Goal: Use online tool/utility: Utilize a website feature to perform a specific function

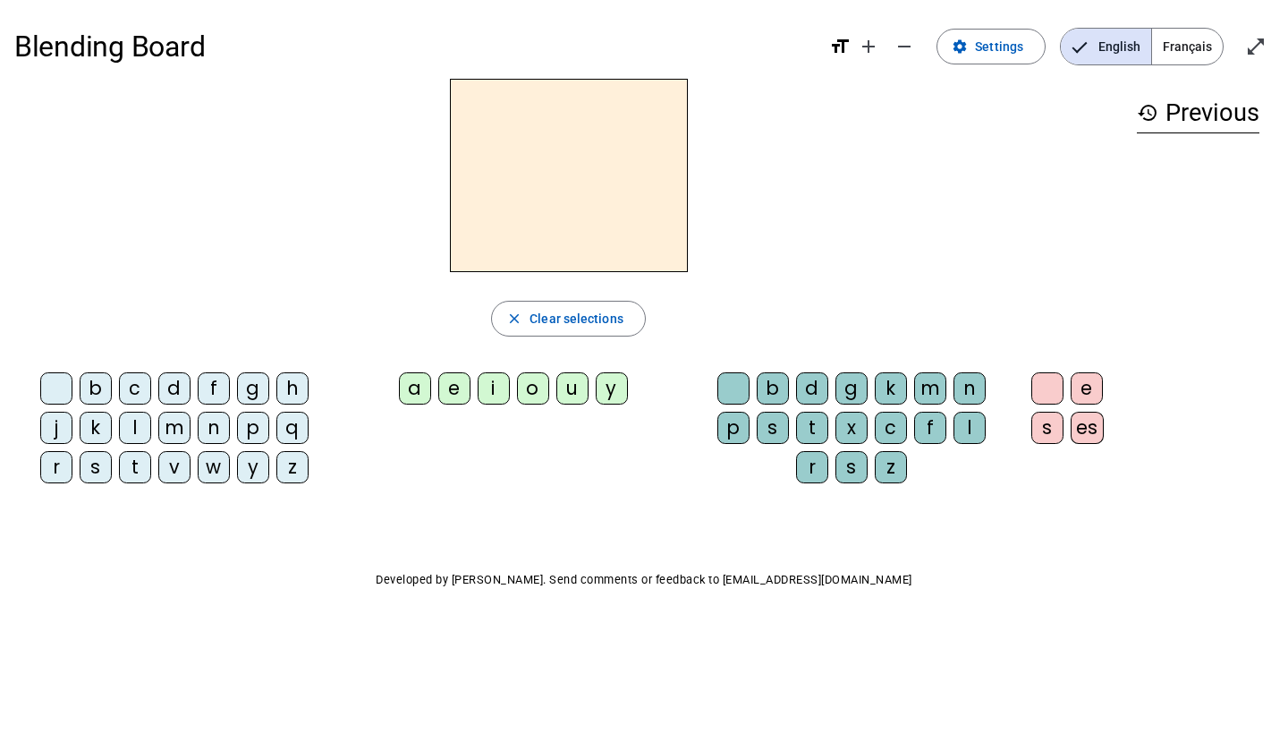
click at [964, 394] on div "n" at bounding box center [970, 388] width 32 height 32
click at [527, 386] on div "o" at bounding box center [533, 388] width 32 height 32
click at [533, 322] on span "Clear selections" at bounding box center [577, 318] width 94 height 21
click at [208, 422] on div "n" at bounding box center [214, 428] width 32 height 32
click at [524, 393] on div "o" at bounding box center [533, 388] width 32 height 32
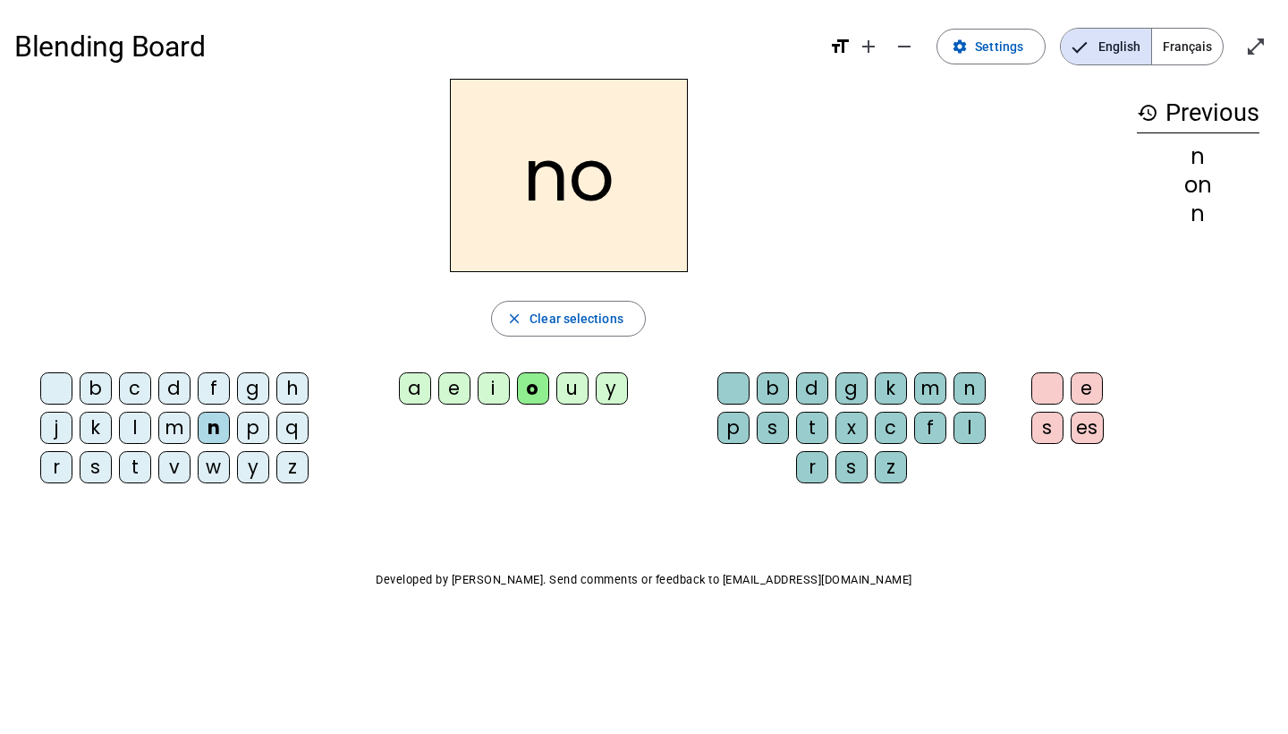
click at [817, 438] on div "t" at bounding box center [812, 428] width 32 height 32
click at [1084, 390] on div "e" at bounding box center [1087, 388] width 32 height 32
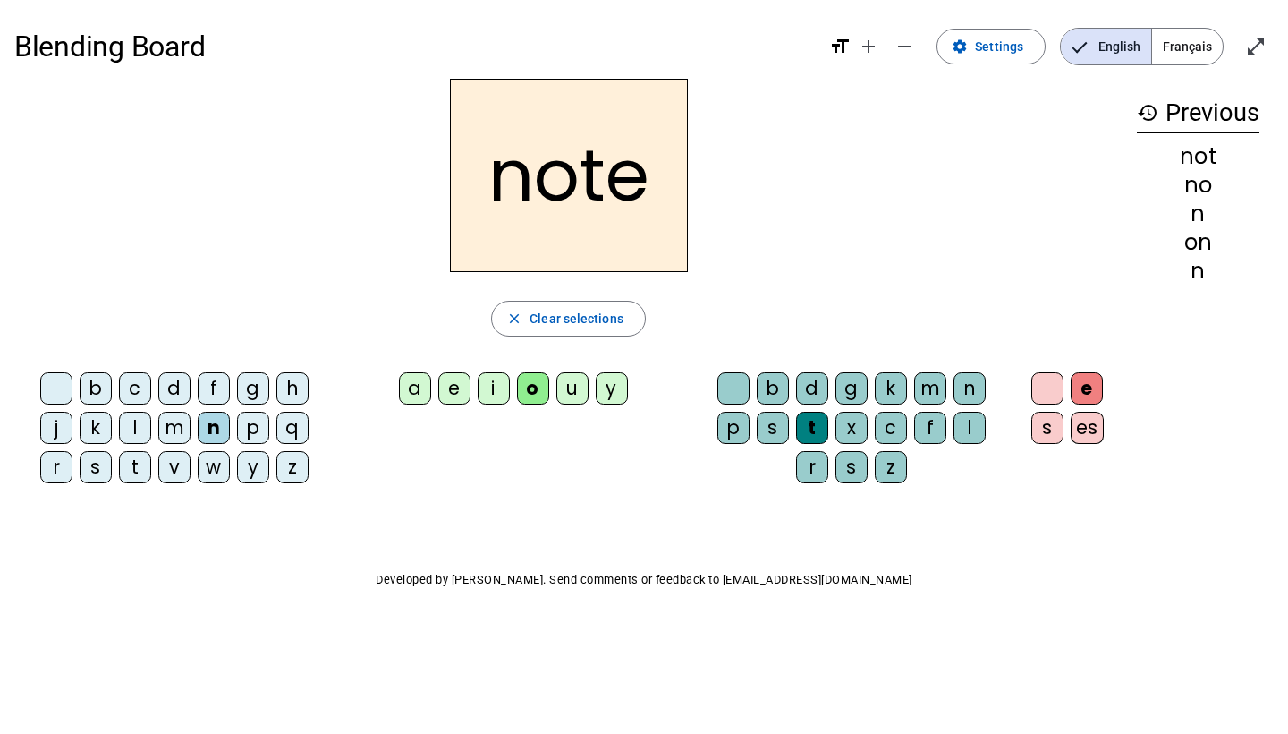
click at [166, 463] on div "v" at bounding box center [174, 467] width 32 height 32
click at [490, 371] on div "a e i o u y" at bounding box center [517, 392] width 350 height 54
click at [486, 392] on div "i" at bounding box center [494, 388] width 32 height 32
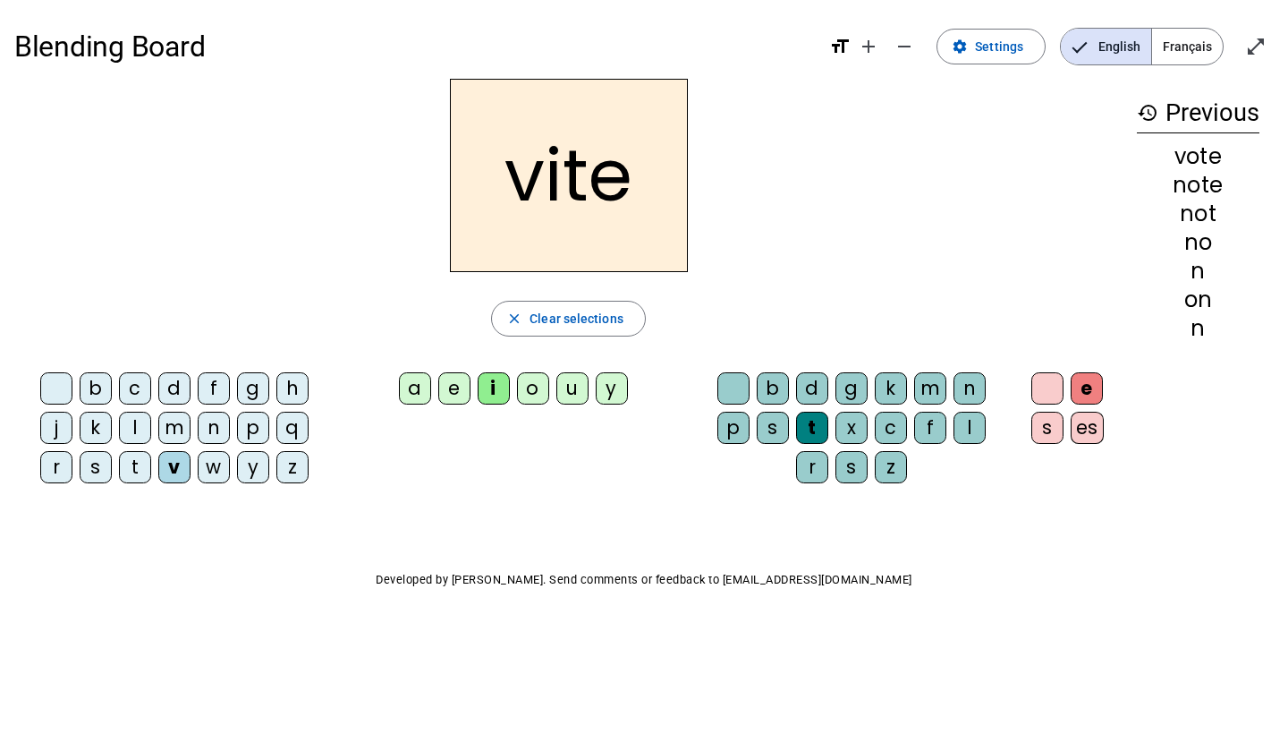
click at [701, 499] on div "Blending Board format_size add remove settings Settings English Français open_i…" at bounding box center [644, 342] width 1288 height 685
click at [813, 385] on div "d" at bounding box center [812, 388] width 32 height 32
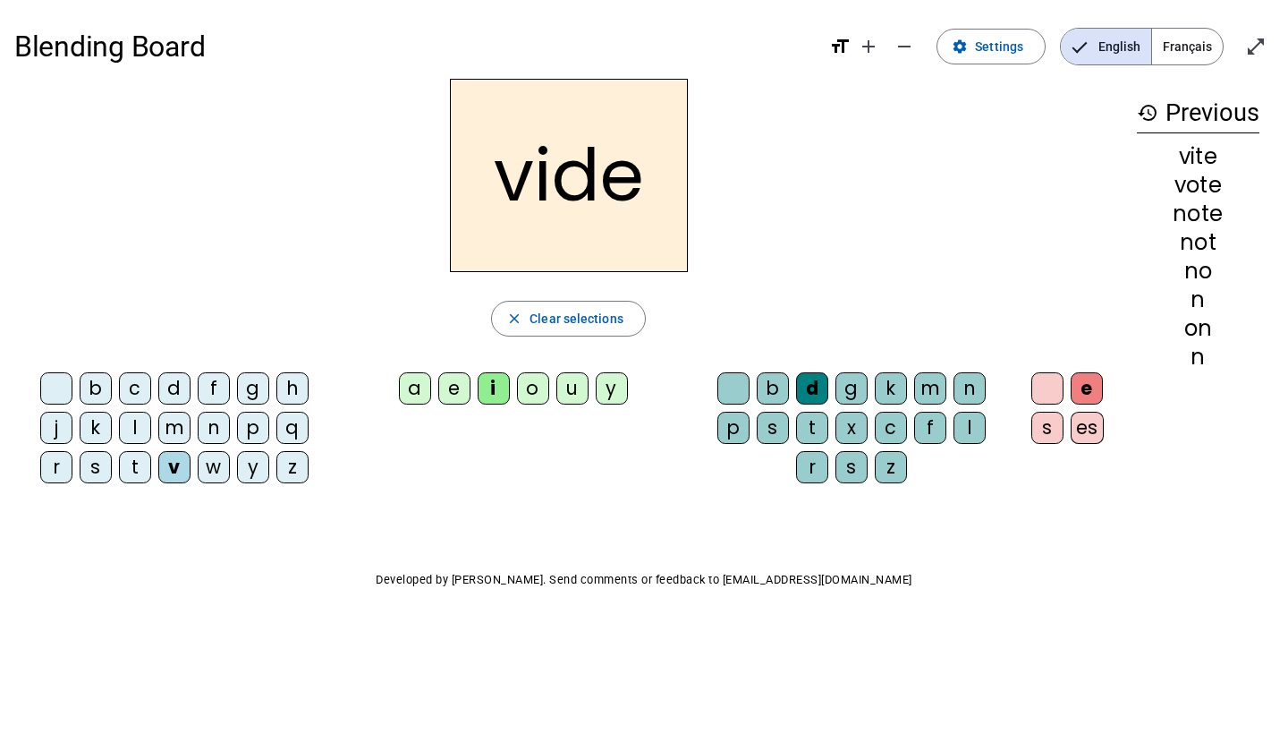
click at [58, 470] on div "r" at bounding box center [56, 467] width 32 height 32
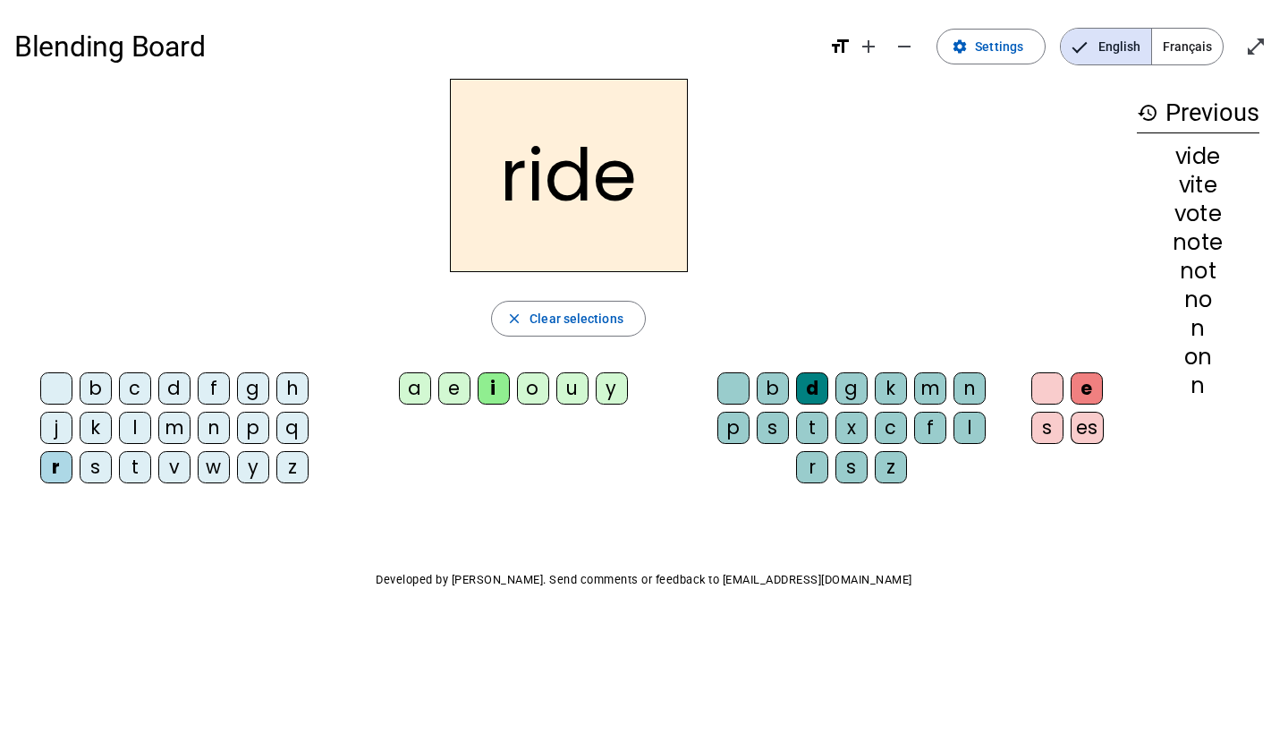
click at [574, 382] on div "u" at bounding box center [573, 388] width 32 height 32
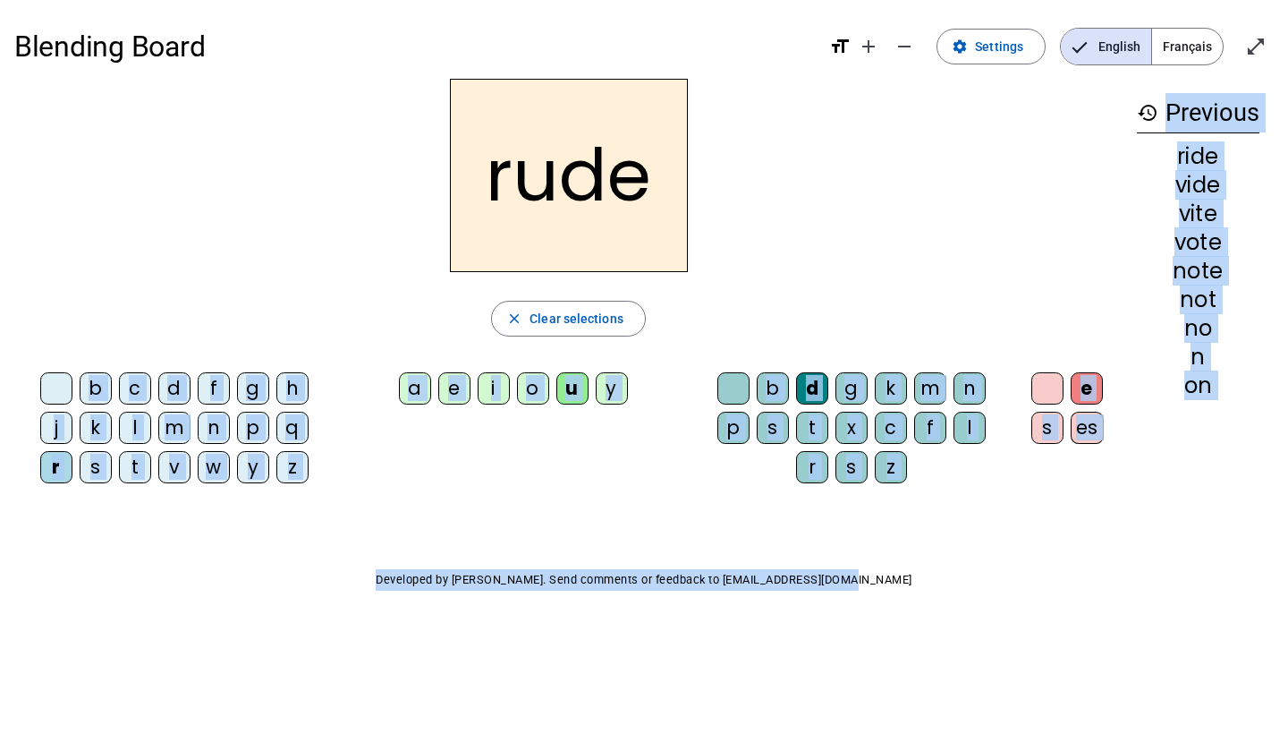
drag, startPoint x: 887, startPoint y: 293, endPoint x: 925, endPoint y: 647, distance: 356.4
click at [925, 647] on div "Blending Board format_size add remove settings Settings English Français open_i…" at bounding box center [644, 342] width 1288 height 685
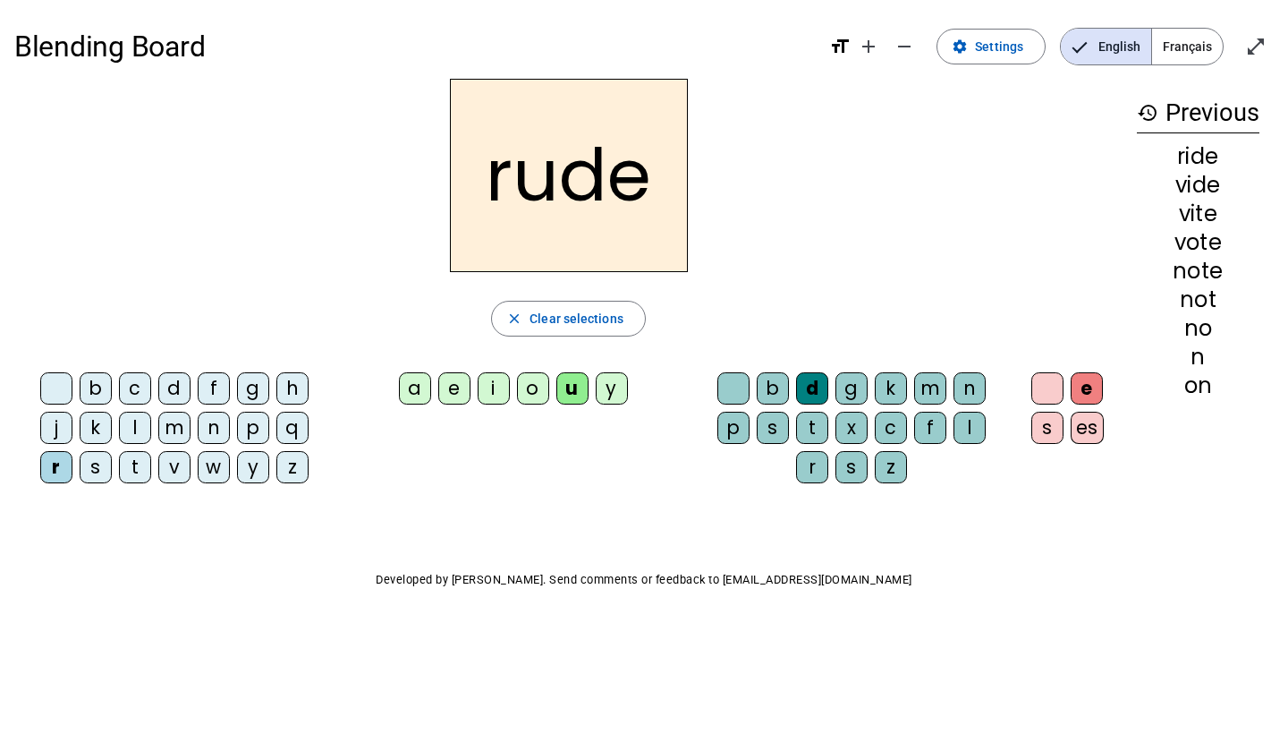
click at [927, 650] on div "Blending Board format_size add remove settings Settings English Français open_i…" at bounding box center [644, 342] width 1288 height 685
click at [777, 422] on div "s" at bounding box center [773, 428] width 32 height 32
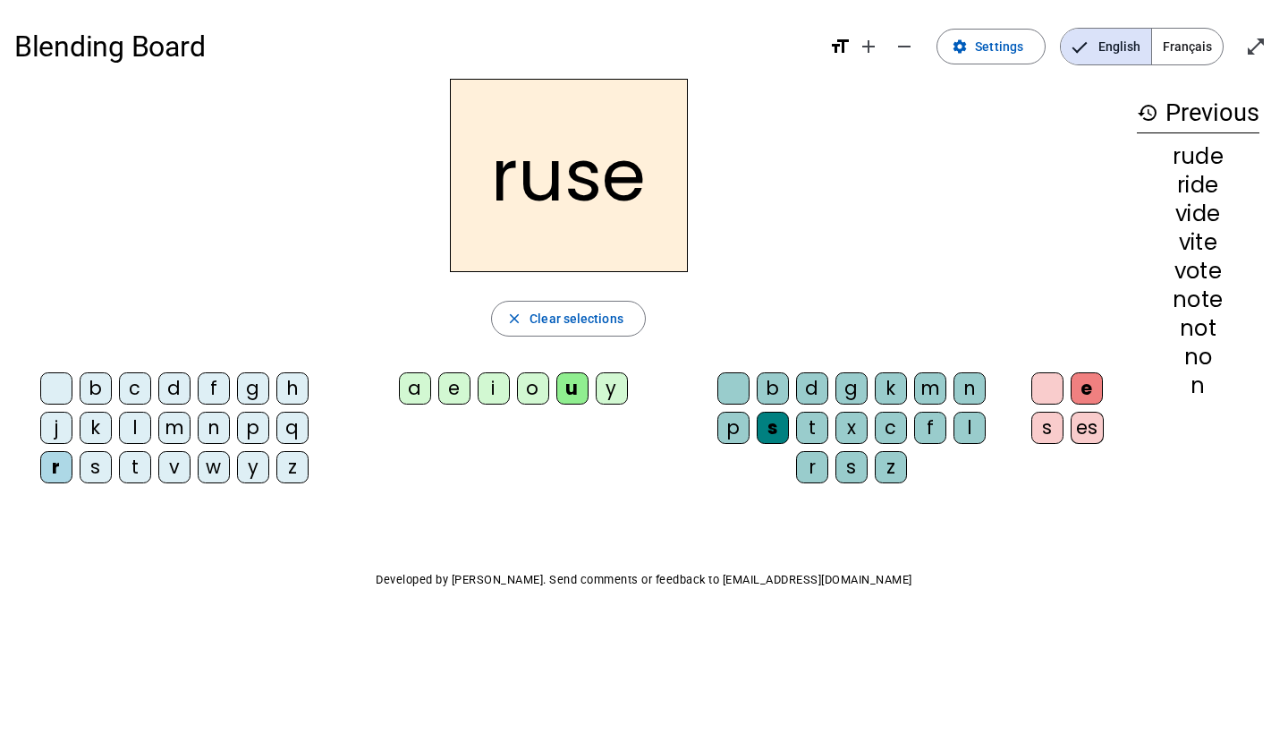
click at [176, 426] on div "m" at bounding box center [174, 428] width 32 height 32
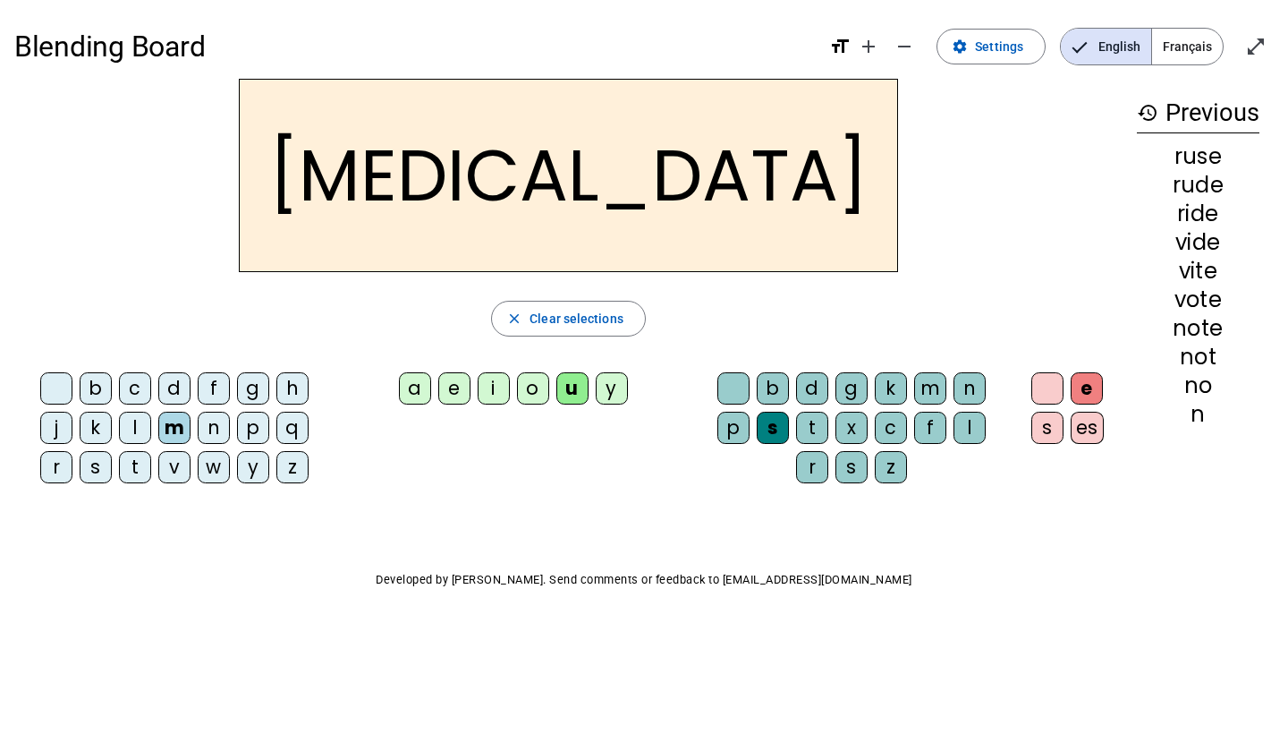
click at [95, 388] on div "b" at bounding box center [96, 388] width 32 height 32
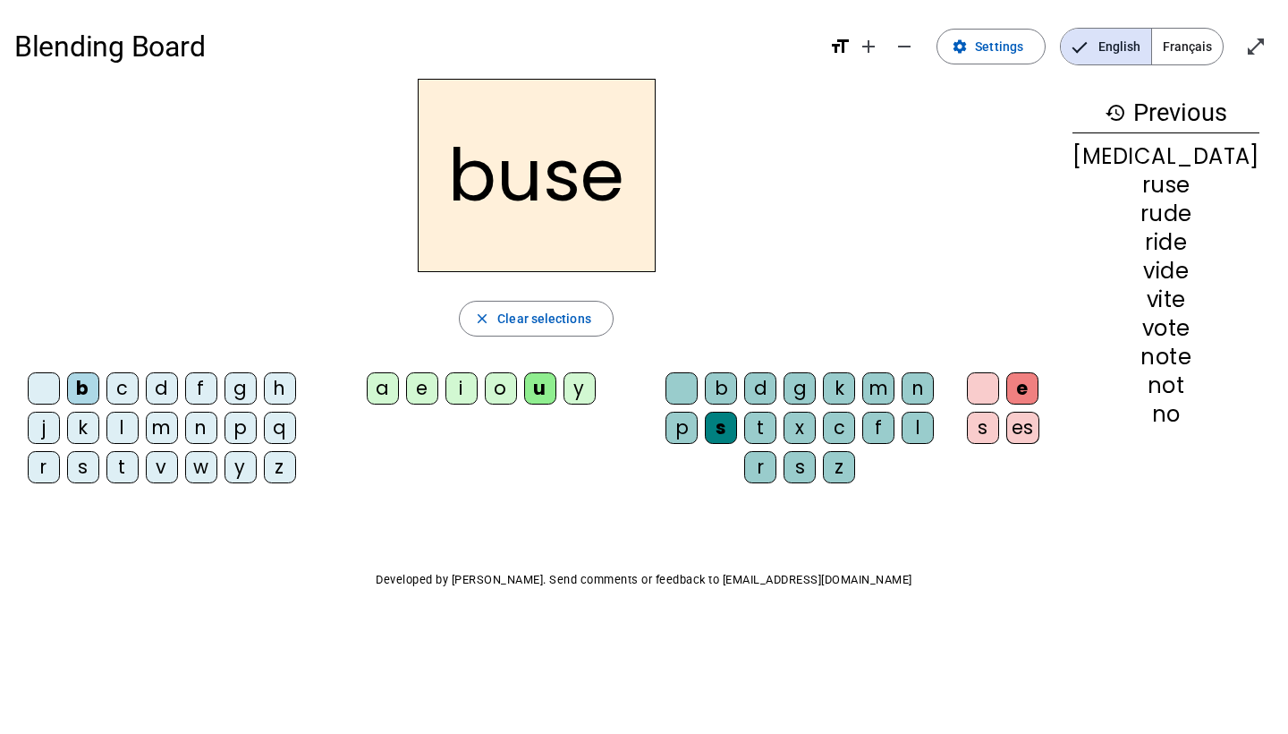
click at [478, 393] on div "i" at bounding box center [462, 388] width 32 height 32
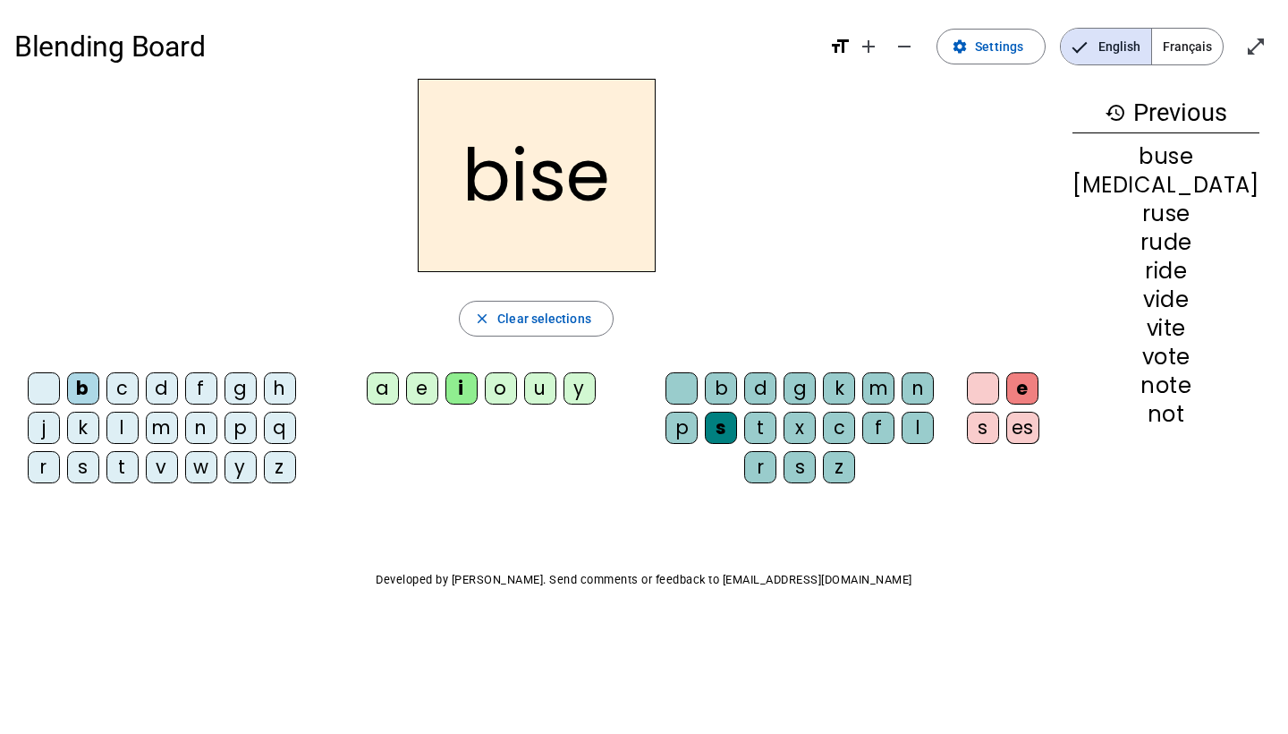
click at [399, 389] on div "a" at bounding box center [383, 388] width 32 height 32
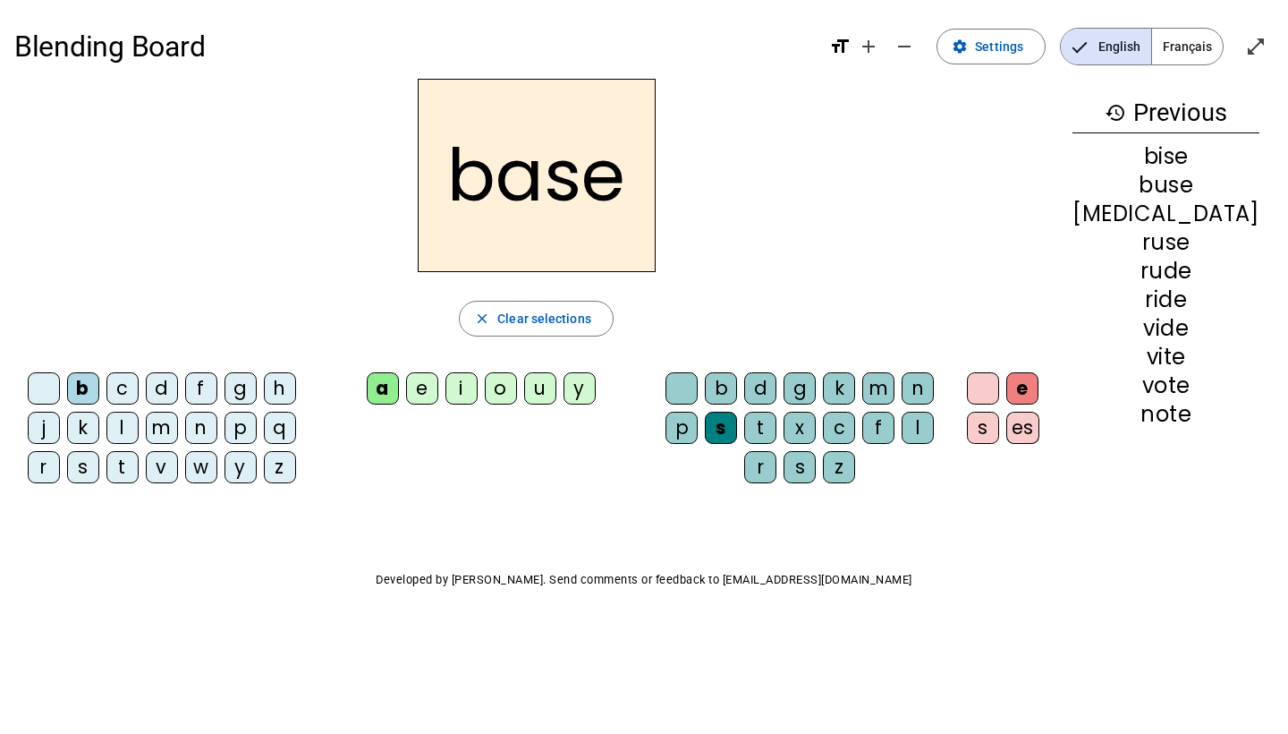
click at [750, 489] on div "b d g k m n p s t x c f l r s z" at bounding box center [803, 431] width 287 height 118
click at [999, 376] on div at bounding box center [983, 388] width 32 height 32
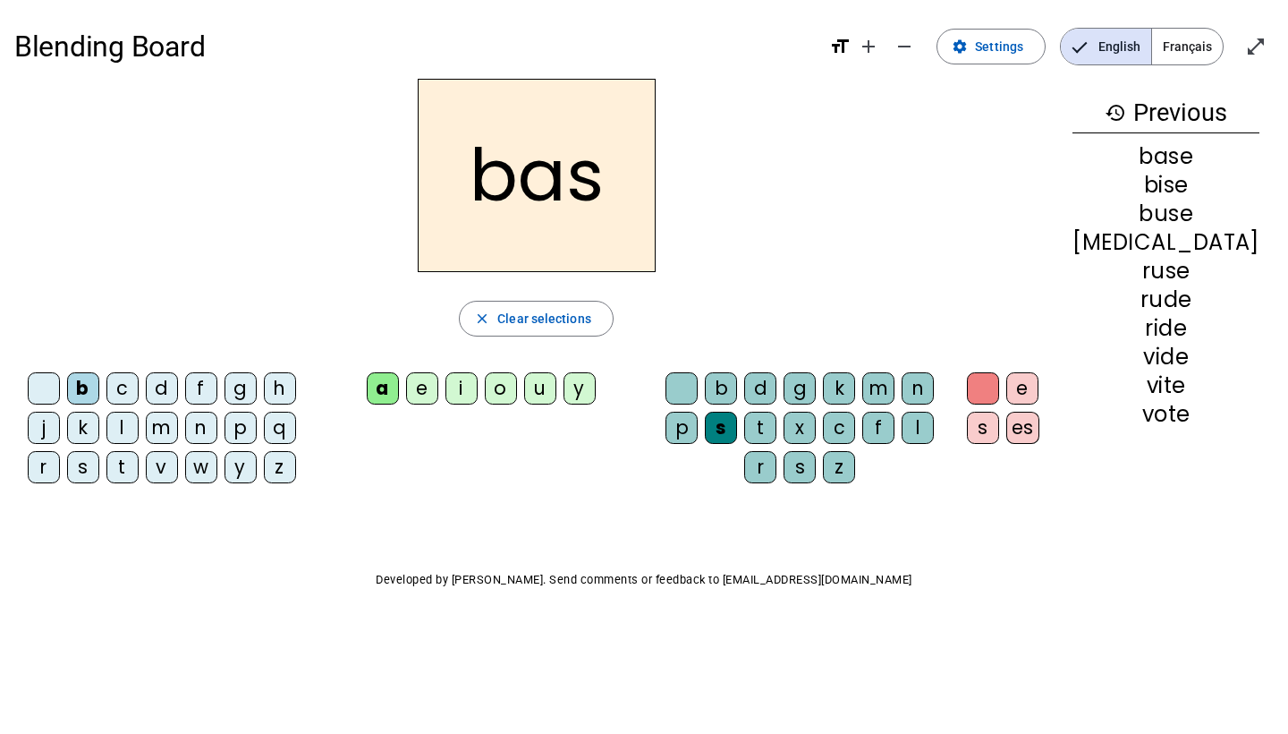
click at [999, 379] on div at bounding box center [983, 388] width 32 height 32
click at [698, 383] on div at bounding box center [682, 388] width 32 height 32
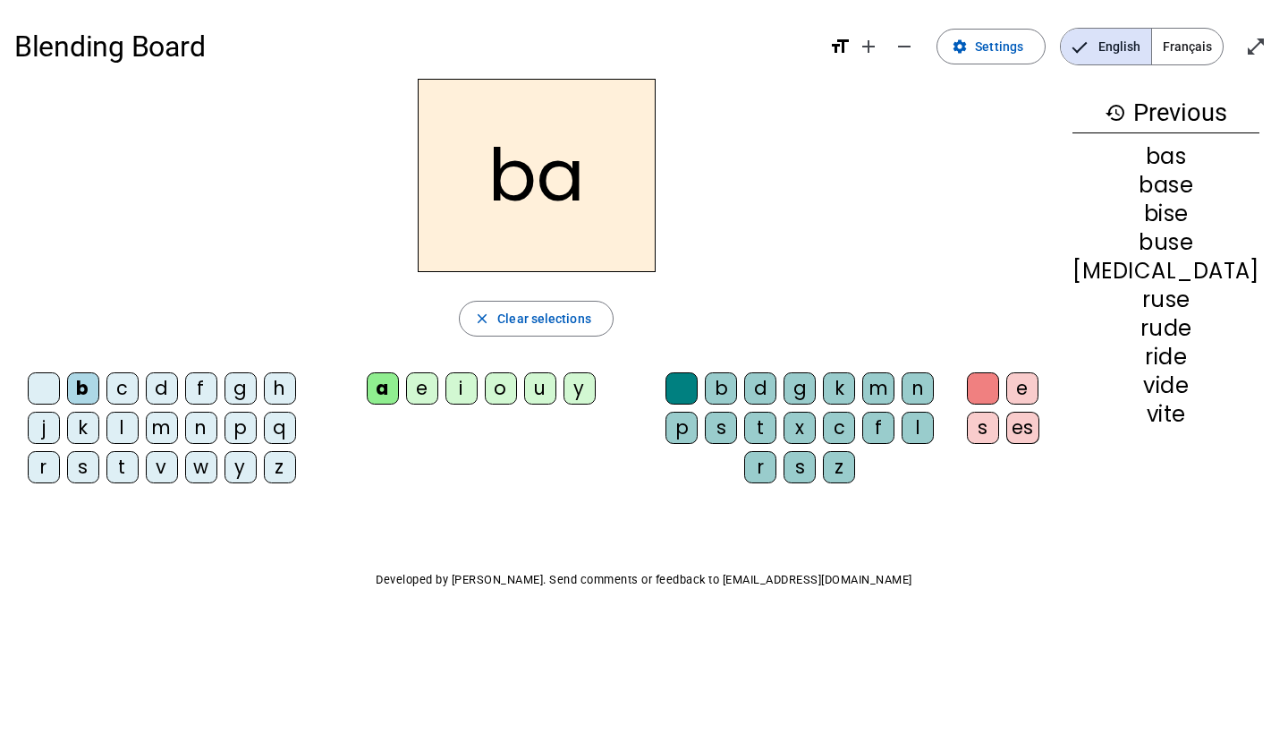
drag, startPoint x: 167, startPoint y: 374, endPoint x: 159, endPoint y: 368, distance: 10.2
click at [405, 489] on div "b c d f g h j k l m n p q r s t v w y z a e i o u y b d g k m n p s t x c f l r…" at bounding box center [536, 431] width 1044 height 132
click at [737, 430] on div "s" at bounding box center [721, 428] width 32 height 32
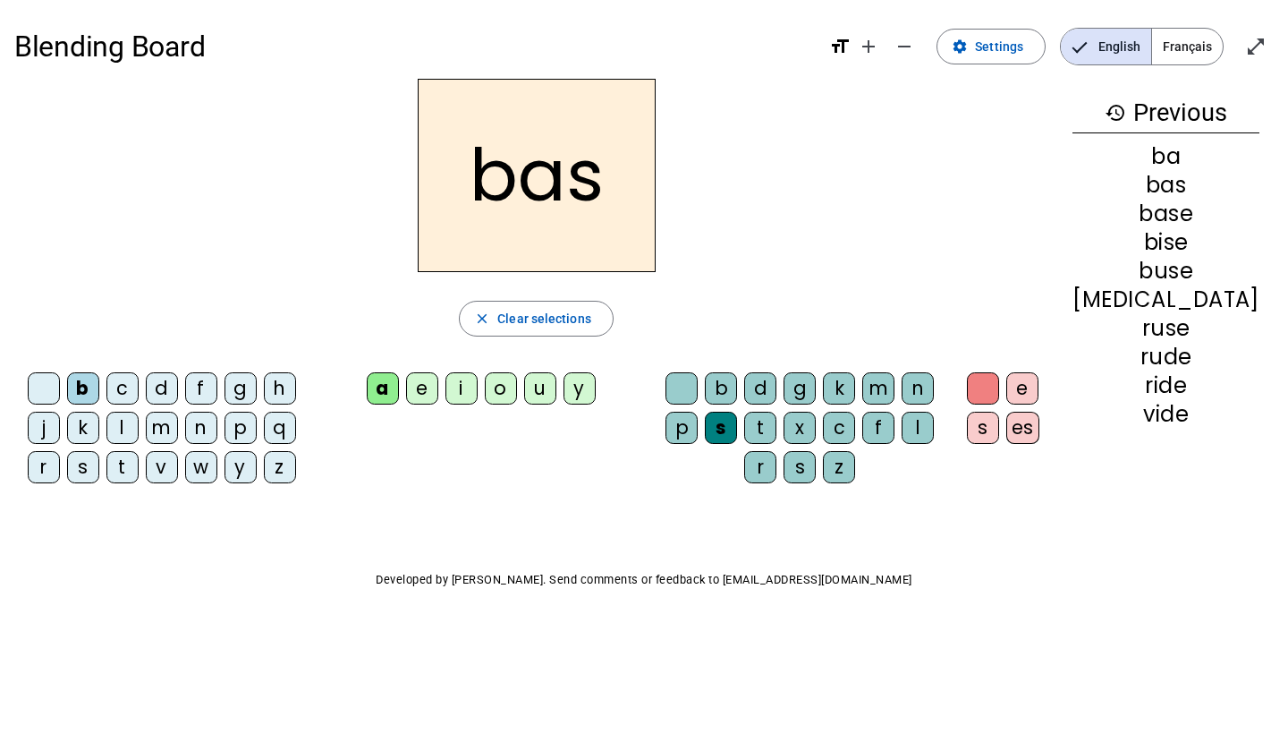
click at [252, 429] on div "p" at bounding box center [241, 428] width 32 height 32
